Goal: Task Accomplishment & Management: Manage account settings

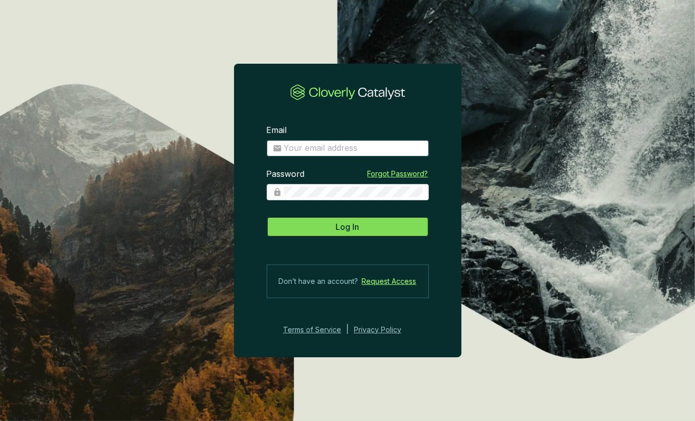
type input "julian@viridioscapital.com"
click at [382, 227] on button "Log In" at bounding box center [348, 227] width 162 height 20
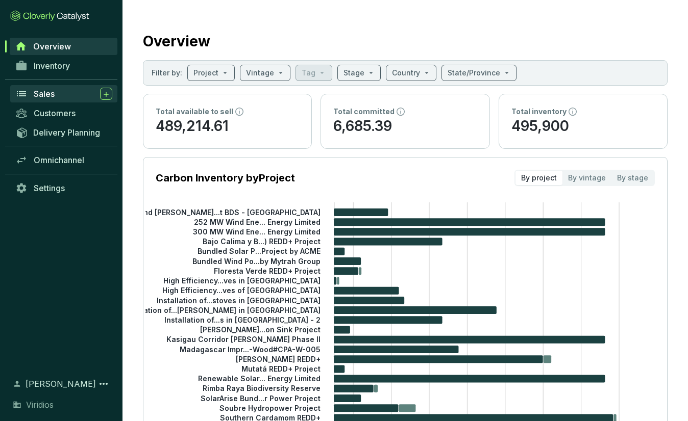
click at [45, 89] on span "Sales" at bounding box center [44, 94] width 21 height 10
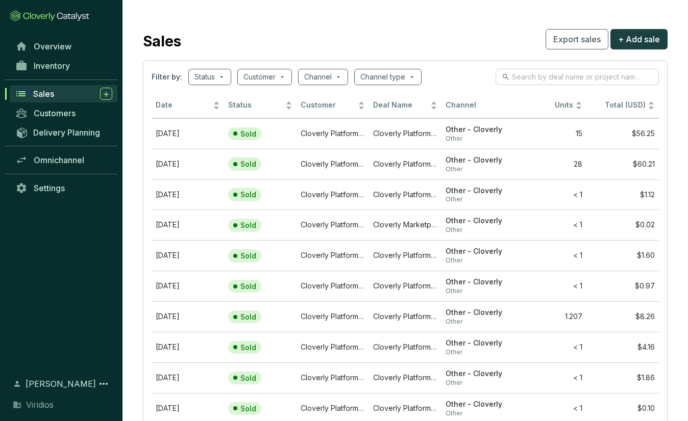
click at [68, 76] on div "Inventory" at bounding box center [61, 70] width 122 height 28
click at [75, 67] on link "Inventory" at bounding box center [63, 65] width 107 height 17
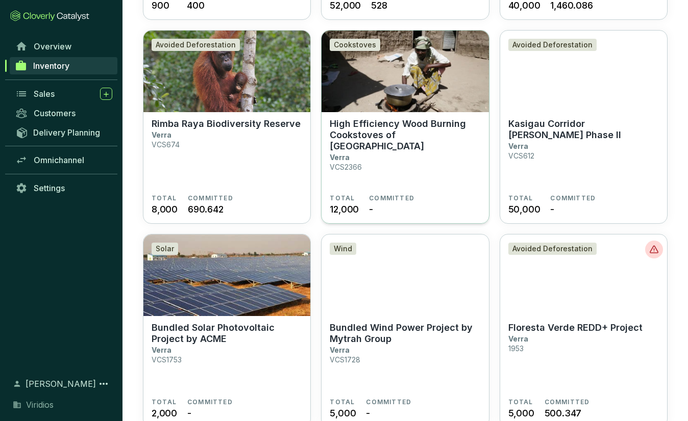
scroll to position [459, 0]
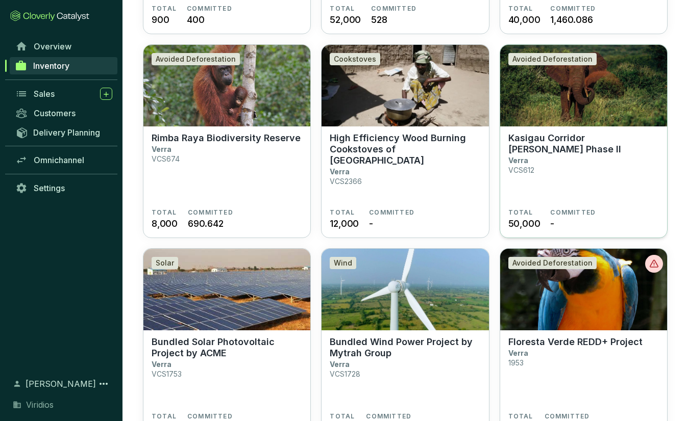
click at [580, 135] on p "Kasigau Corridor [PERSON_NAME] Phase II" at bounding box center [583, 144] width 151 height 22
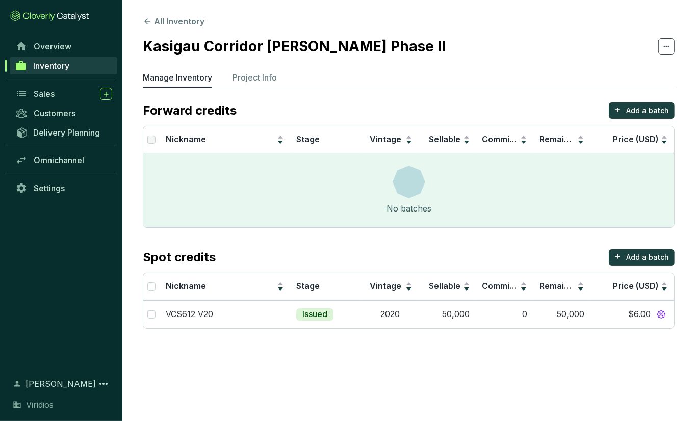
click at [191, 28] on section "All Inventory Kasigau Corridor REDD Phase II Manage Inventory Project Info Forw…" at bounding box center [408, 174] width 573 height 349
click at [189, 21] on button "All Inventory" at bounding box center [174, 21] width 62 height 12
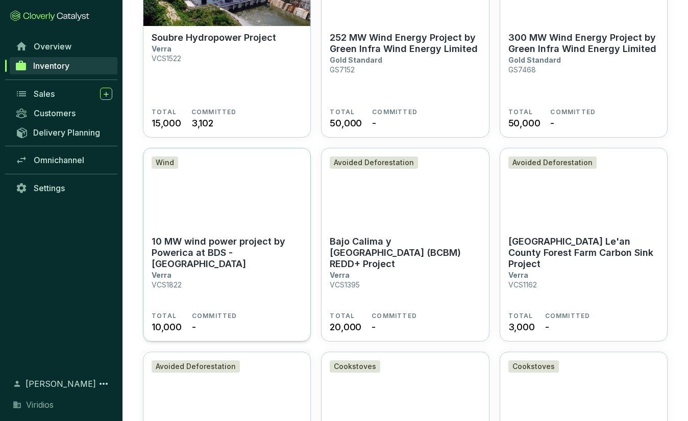
scroll to position [982, 0]
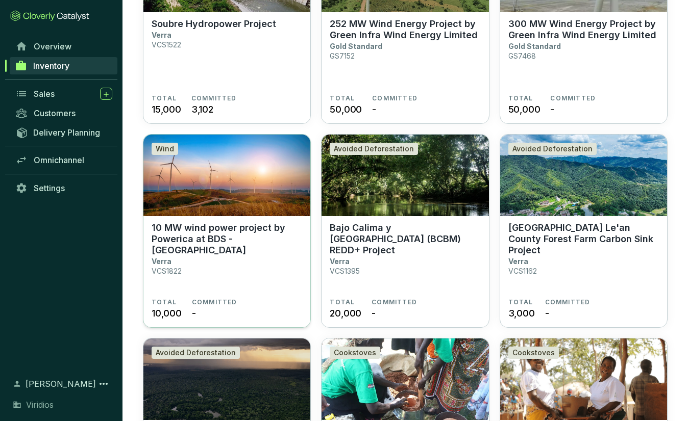
click at [275, 239] on p "10 MW wind power project by Powerica at BDS - [GEOGRAPHIC_DATA]" at bounding box center [227, 239] width 151 height 34
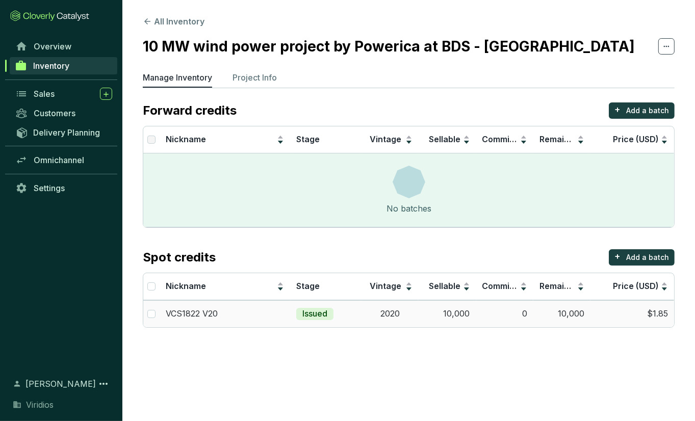
click at [396, 315] on td "2020" at bounding box center [390, 313] width 57 height 27
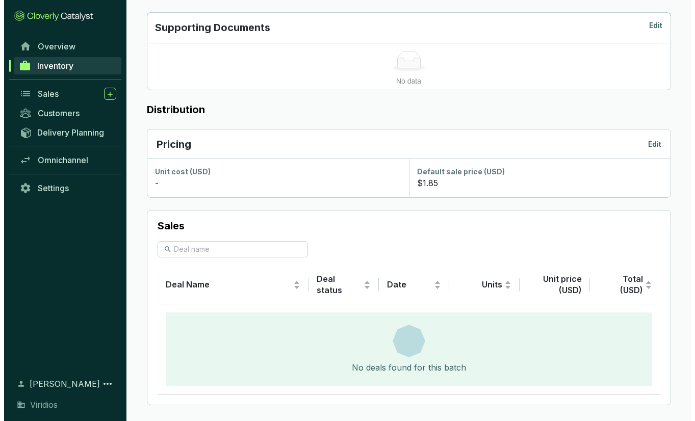
scroll to position [357, 0]
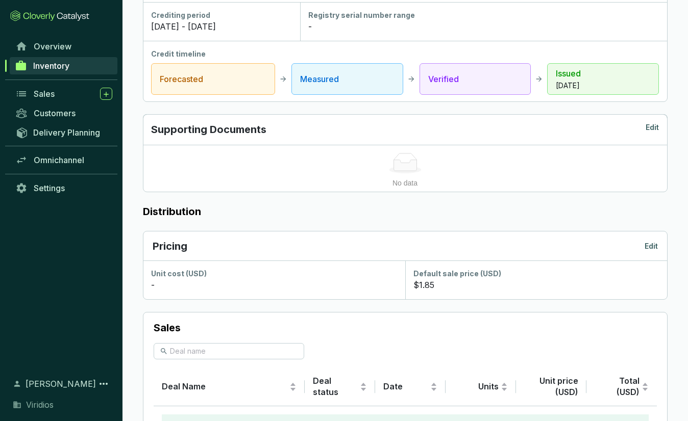
click at [649, 244] on p "Edit" at bounding box center [650, 246] width 13 height 10
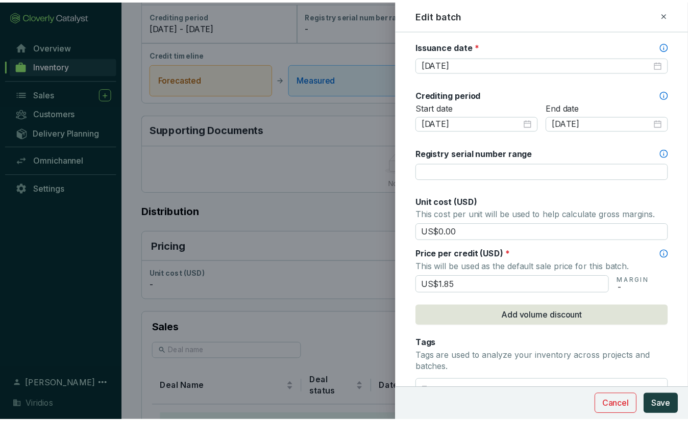
scroll to position [306, 0]
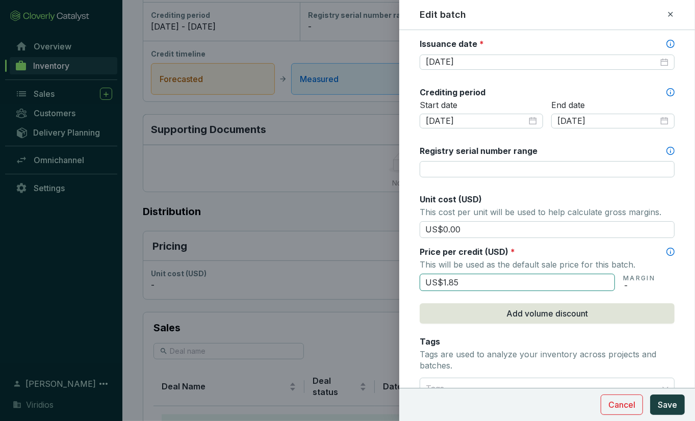
click at [483, 277] on input "US$1.85" at bounding box center [517, 282] width 195 height 17
type input "US$1"
type input "US$2.00"
click at [663, 404] on span "Save" at bounding box center [667, 405] width 19 height 12
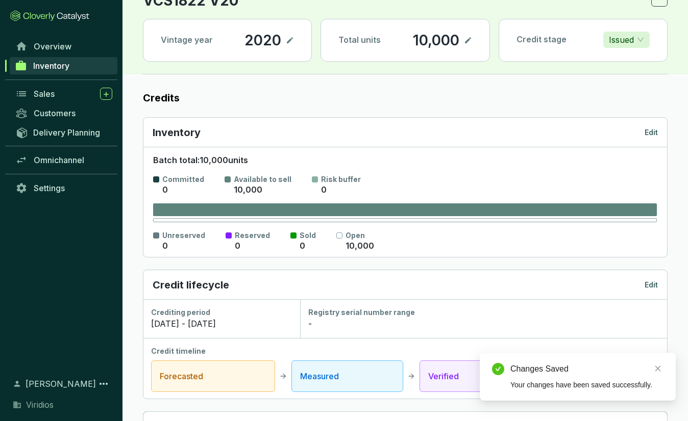
scroll to position [0, 0]
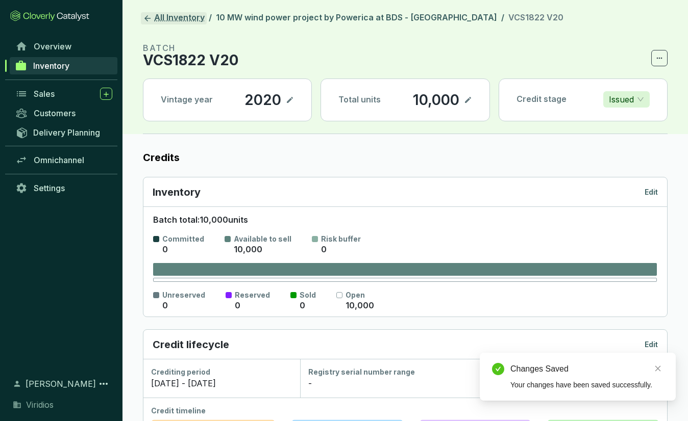
click at [180, 22] on link "All Inventory" at bounding box center [174, 18] width 66 height 12
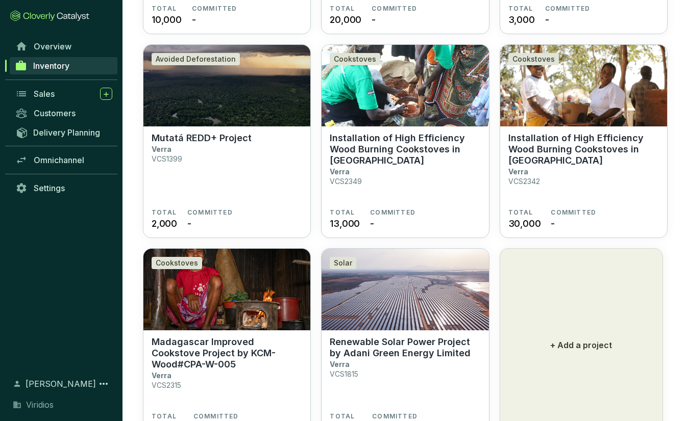
scroll to position [1323, 0]
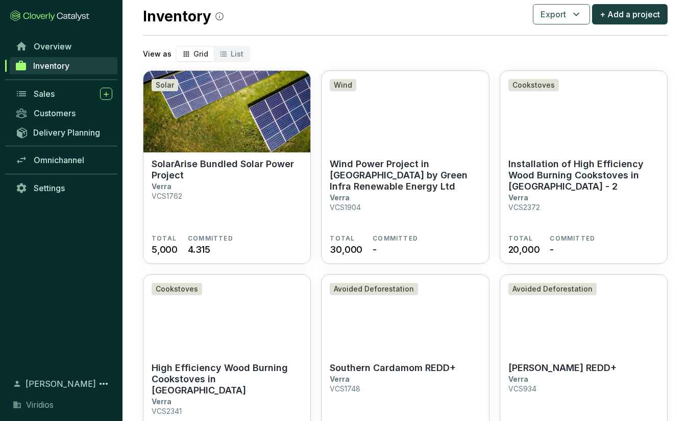
scroll to position [0, 0]
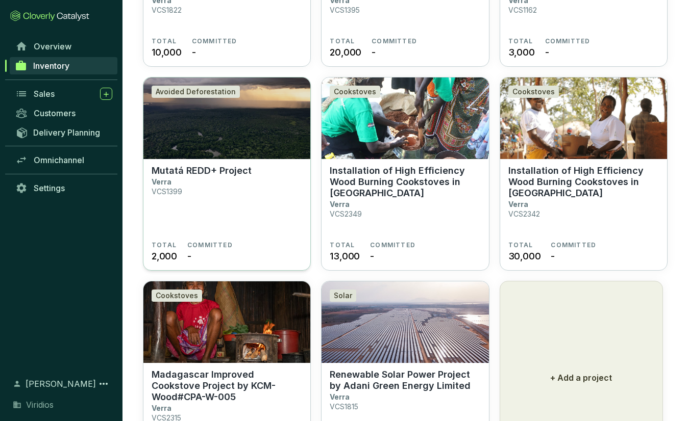
scroll to position [1323, 0]
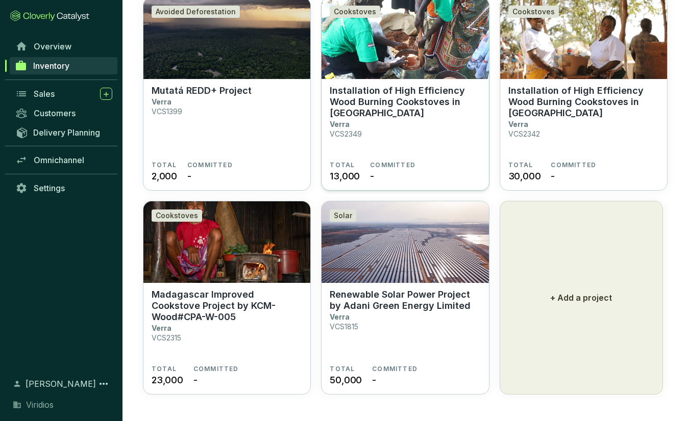
drag, startPoint x: 491, startPoint y: 189, endPoint x: 460, endPoint y: 101, distance: 93.1
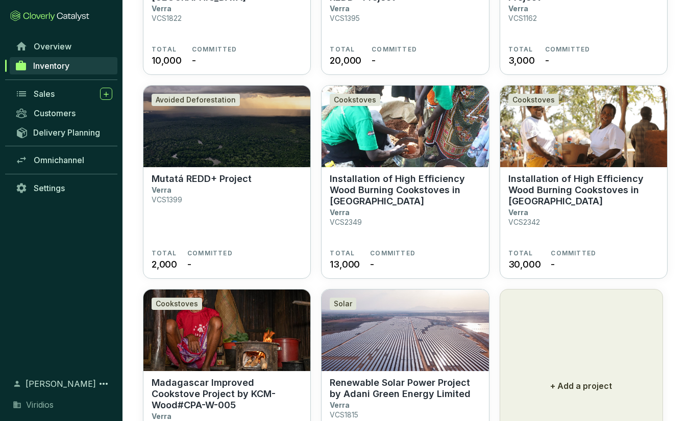
scroll to position [1272, 0]
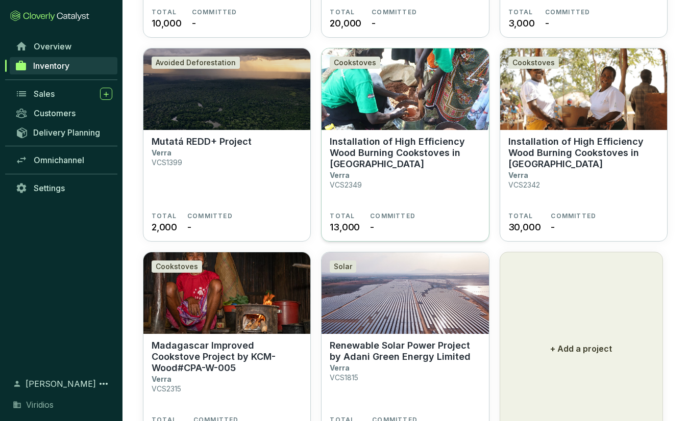
click at [453, 181] on section "Installation of High Efficiency Wood Burning Cookstoves in [GEOGRAPHIC_DATA][PE…" at bounding box center [405, 174] width 151 height 76
